Goal: Entertainment & Leisure: Consume media (video, audio)

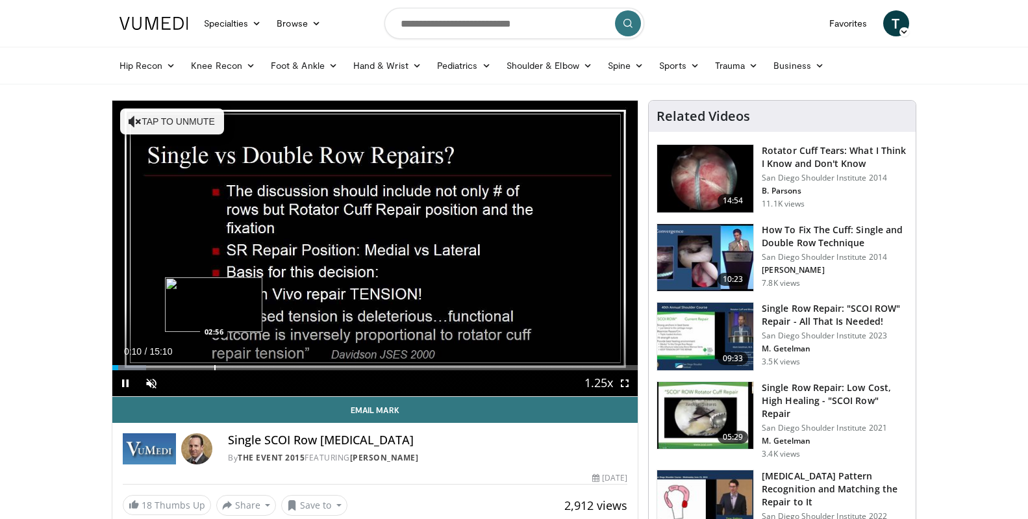
click at [214, 365] on div "Progress Bar" at bounding box center [214, 367] width 1 height 5
click at [269, 365] on div "Progress Bar" at bounding box center [269, 367] width 1 height 5
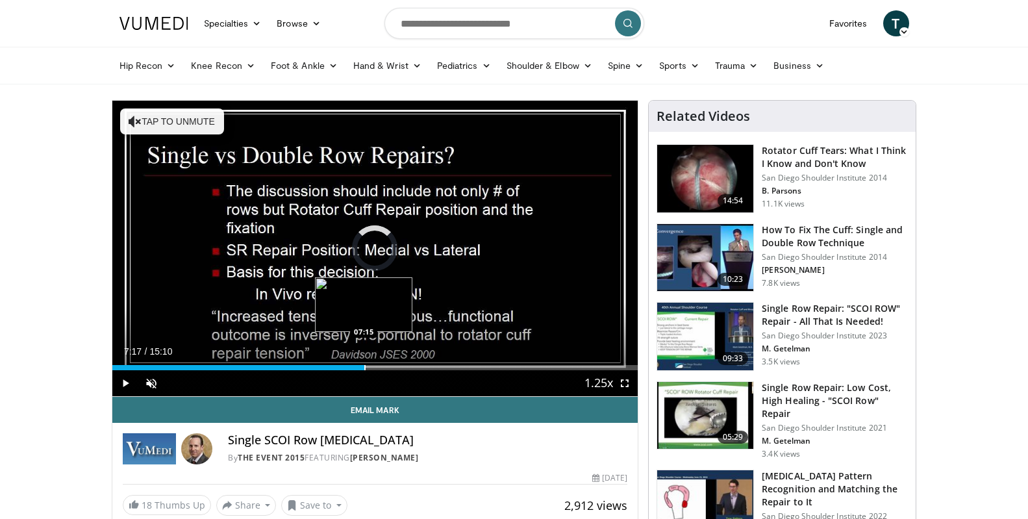
click at [364, 366] on div "Progress Bar" at bounding box center [364, 367] width 1 height 5
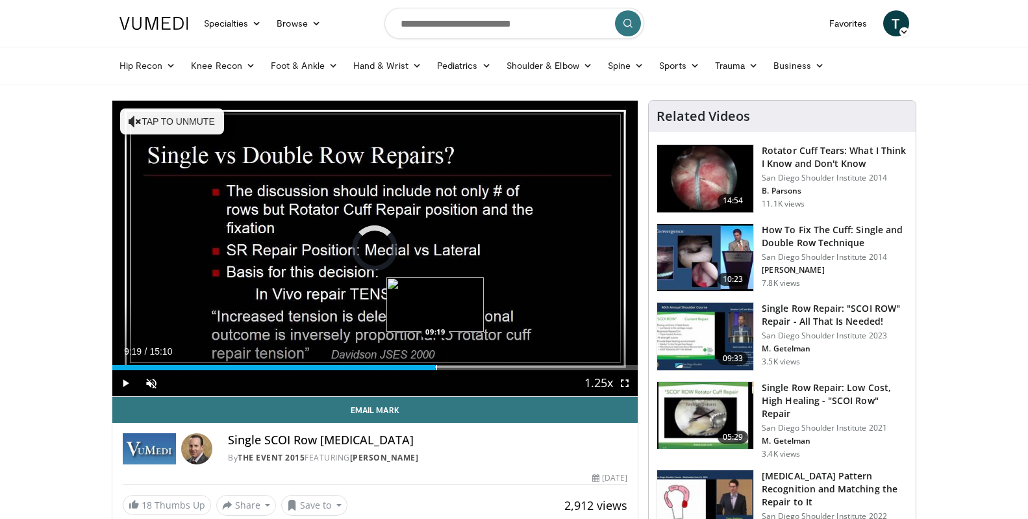
click at [435, 362] on div "Loaded : 53.30% 07:20 09:19" at bounding box center [375, 364] width 526 height 12
click at [487, 363] on div "Loaded : 65.26% 10:48 10:48" at bounding box center [375, 364] width 526 height 12
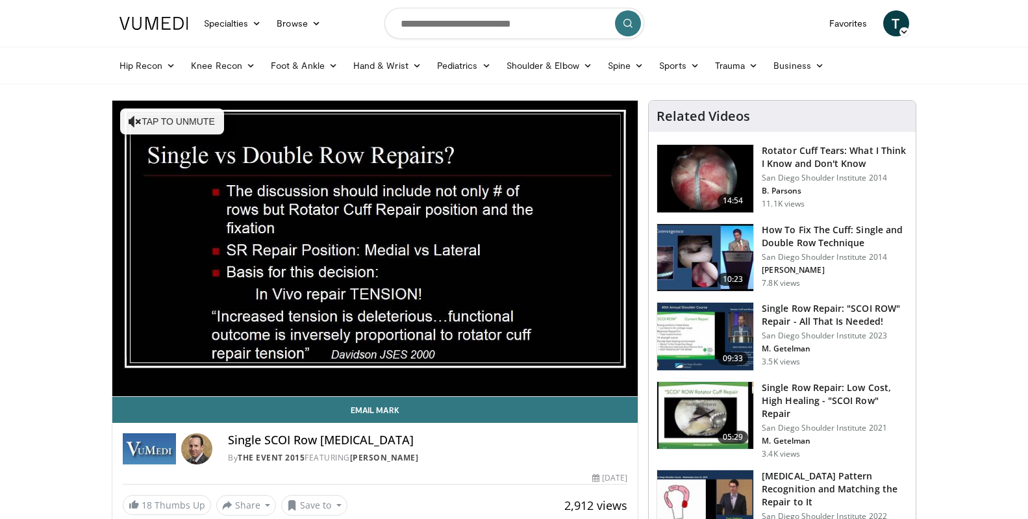
click at [691, 410] on img at bounding box center [705, 416] width 96 height 68
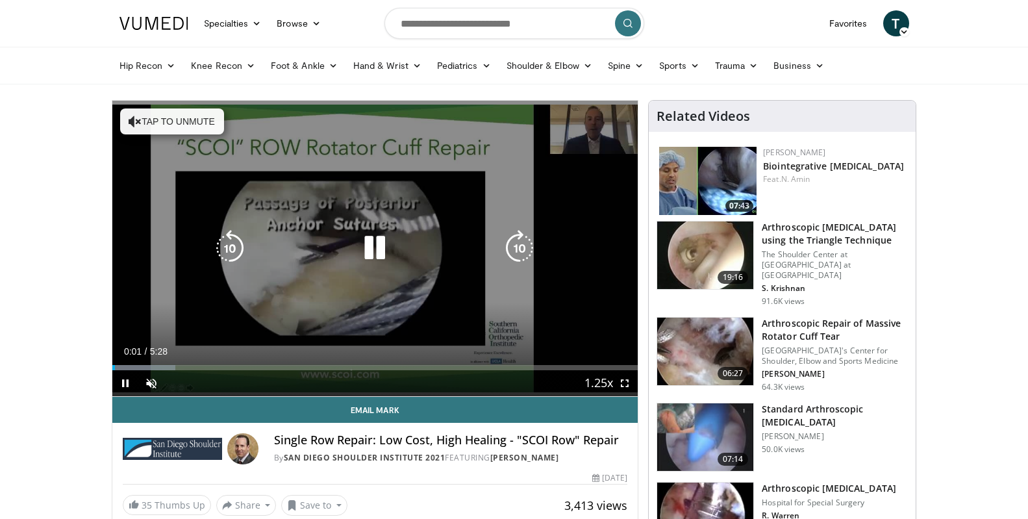
click at [163, 126] on button "Tap to unmute" at bounding box center [172, 122] width 104 height 26
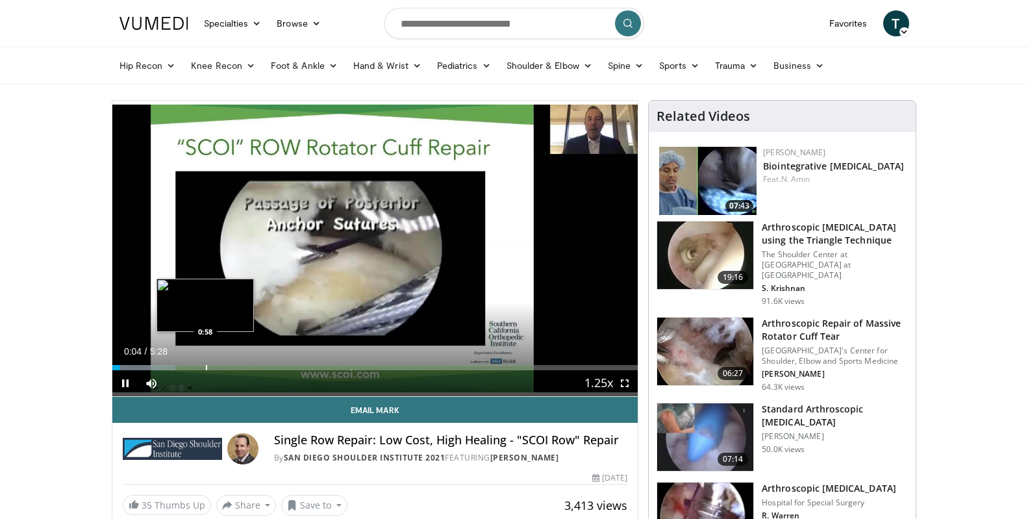
click at [206, 366] on div "Progress Bar" at bounding box center [206, 367] width 1 height 5
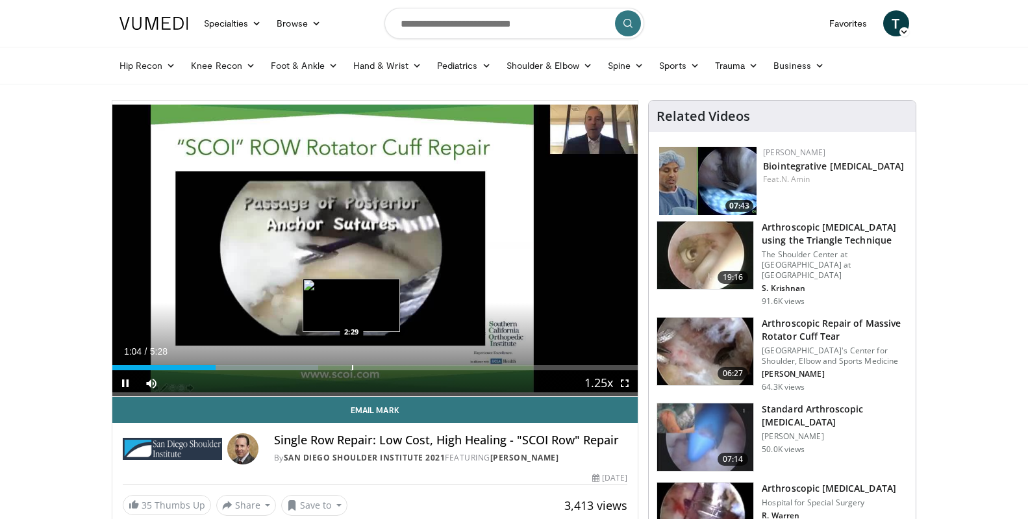
click at [351, 364] on div "Loaded : 39.22% 1:04 2:29" at bounding box center [375, 364] width 526 height 12
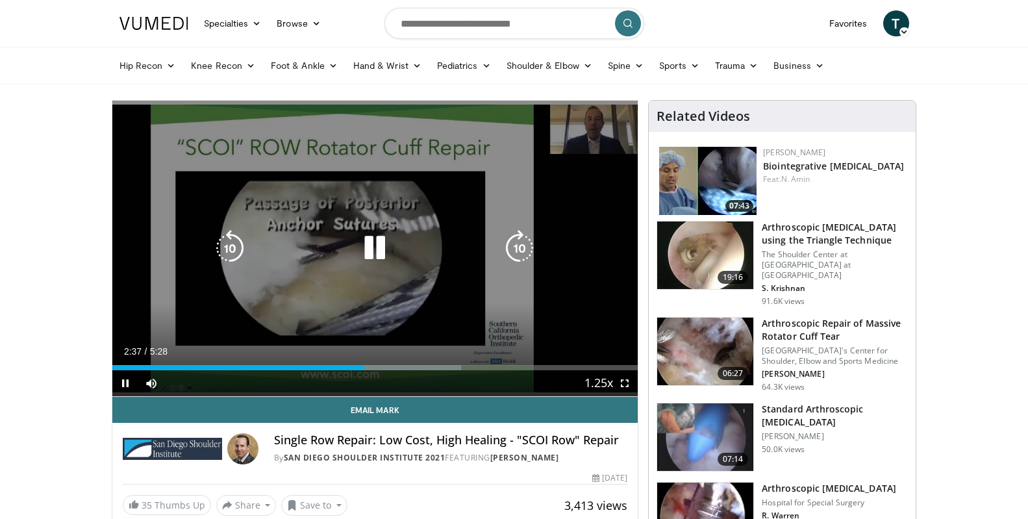
click at [395, 305] on div "10 seconds Tap to unmute" at bounding box center [375, 249] width 526 height 296
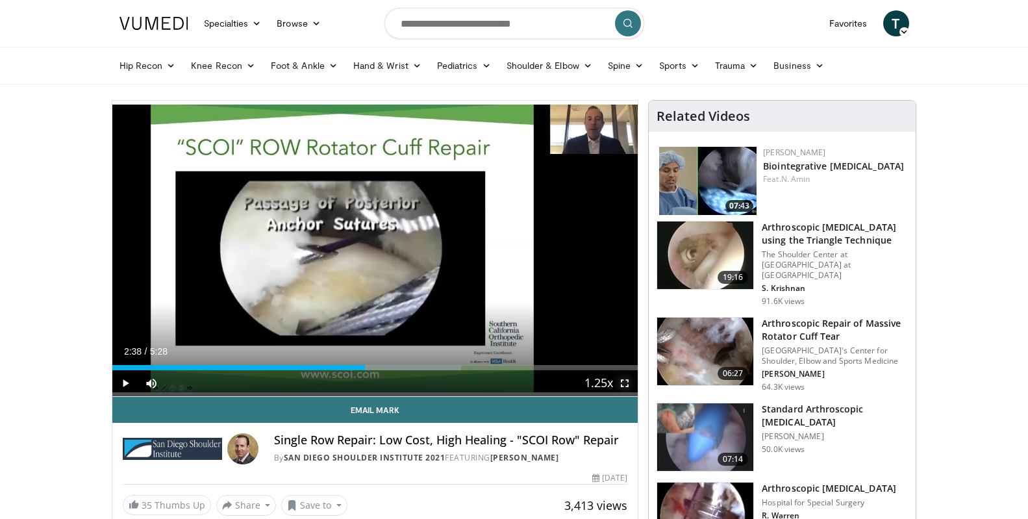
click at [626, 383] on span "Video Player" at bounding box center [625, 383] width 26 height 26
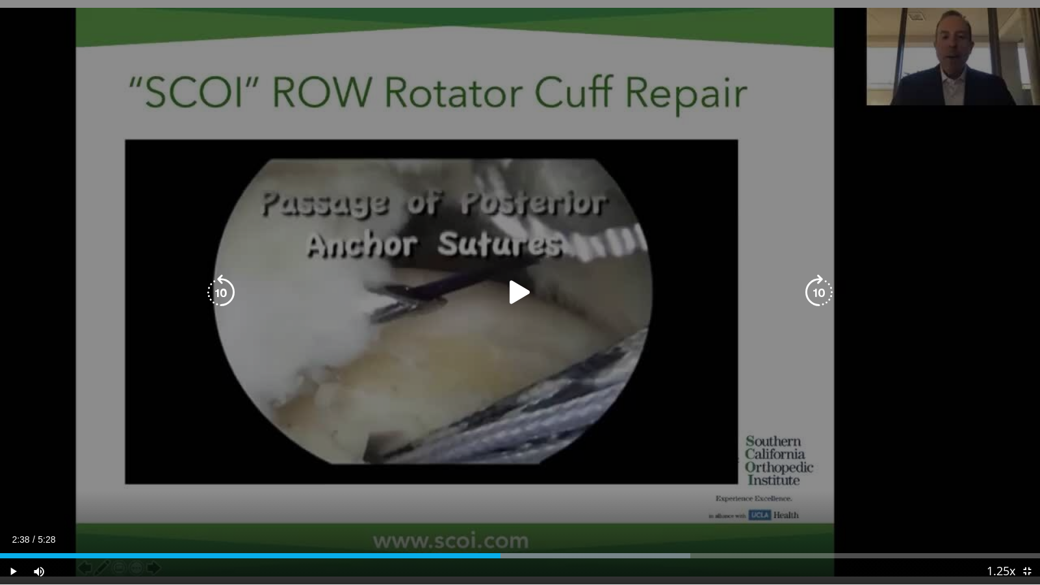
click at [552, 312] on div "10 seconds Tap to unmute" at bounding box center [520, 292] width 1040 height 584
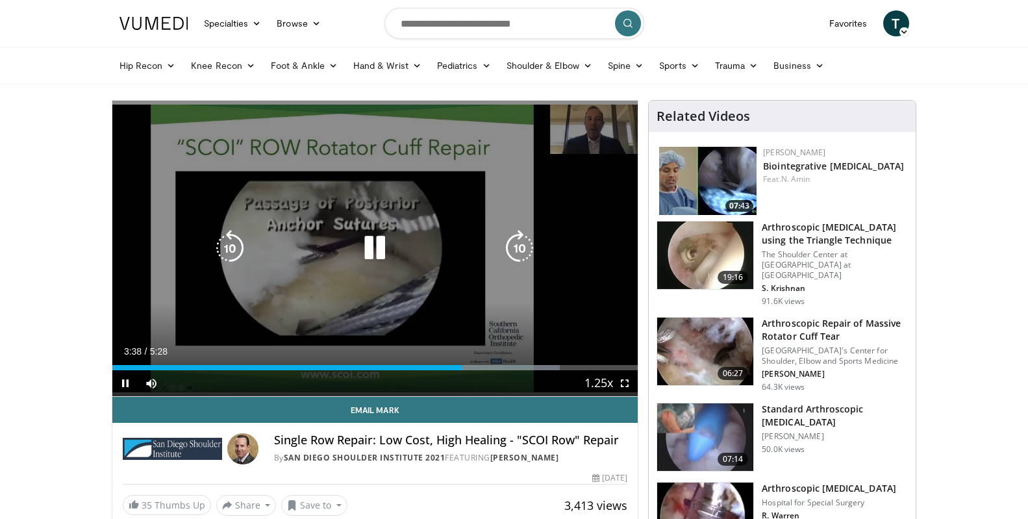
click at [383, 258] on icon "Video Player" at bounding box center [375, 248] width 36 height 36
